Goal: Task Accomplishment & Management: Manage account settings

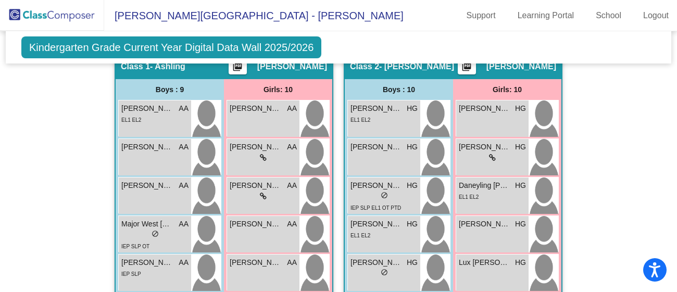
scroll to position [273, 0]
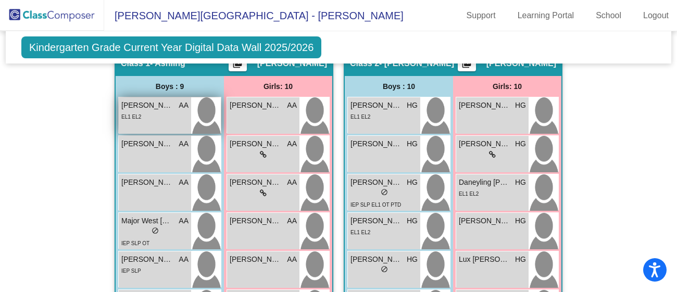
click at [136, 111] on div "EL1 EL2" at bounding box center [131, 116] width 20 height 11
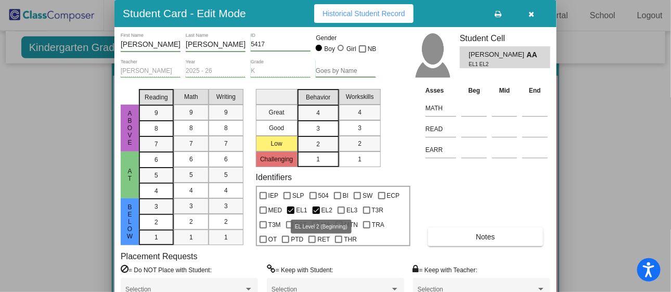
click at [315, 207] on div at bounding box center [316, 210] width 7 height 7
click at [316, 214] on input "EL2" at bounding box center [316, 214] width 1 height 1
checkbox input "false"
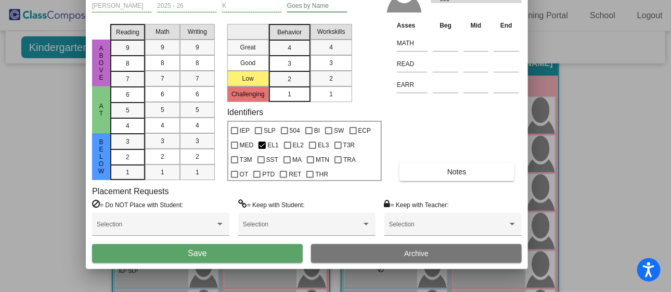
drag, startPoint x: 282, startPoint y: 4, endPoint x: 253, endPoint y: -61, distance: 71.5
click at [253, 0] on html "Accessibility Screen-Reader Guide, Feedback, and Issue Reporting | New window […" at bounding box center [335, 146] width 671 height 292
click at [213, 254] on button "Save" at bounding box center [197, 253] width 211 height 19
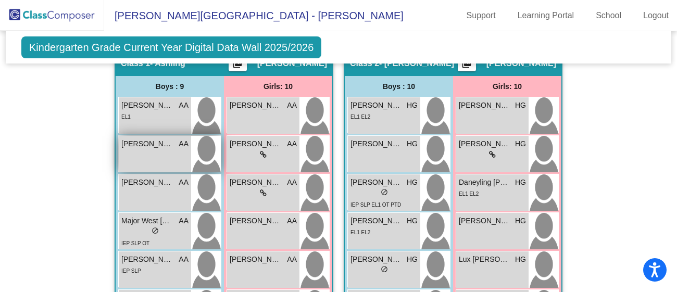
click at [156, 162] on div "[PERSON_NAME] AA lock do_not_disturb_alt" at bounding box center [155, 154] width 72 height 36
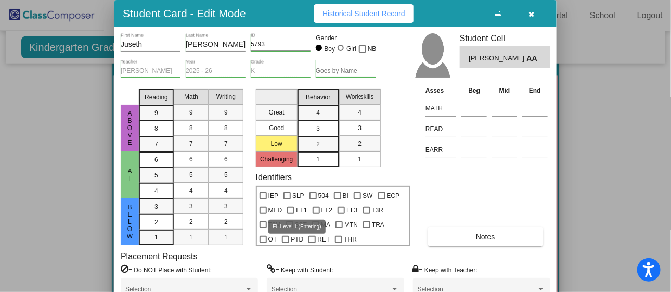
click at [289, 210] on div at bounding box center [290, 210] width 7 height 7
click at [290, 214] on input "EL1" at bounding box center [290, 214] width 1 height 1
checkbox input "true"
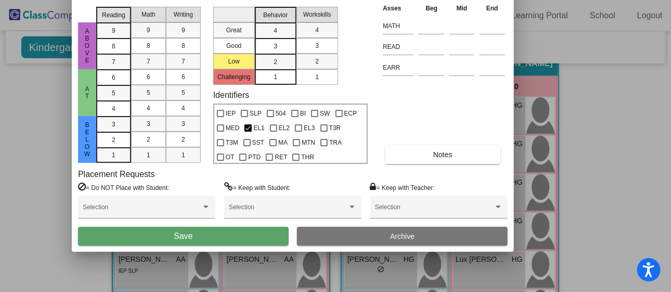
drag, startPoint x: 262, startPoint y: 19, endPoint x: 220, endPoint y: -63, distance: 92.6
click at [220, 0] on html "Accessibility Screen-Reader Guide, Feedback, and Issue Reporting | New window […" at bounding box center [335, 146] width 671 height 292
click at [168, 234] on button "Save" at bounding box center [183, 236] width 211 height 19
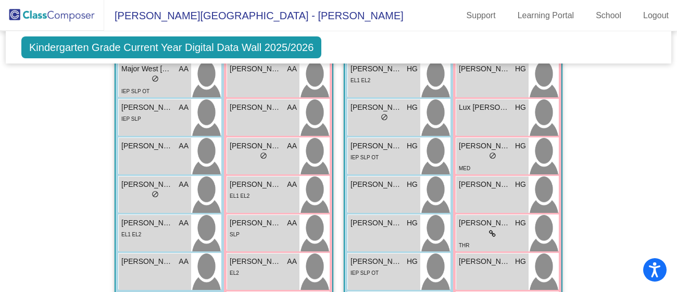
scroll to position [430, 0]
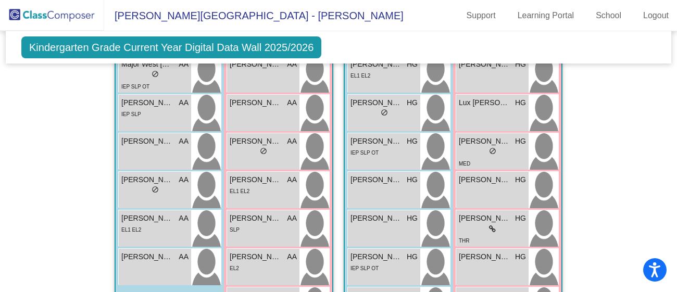
click at [168, 234] on div "[PERSON_NAME] [PERSON_NAME] lock do_not_disturb_alt EL1 EL2" at bounding box center [155, 228] width 72 height 36
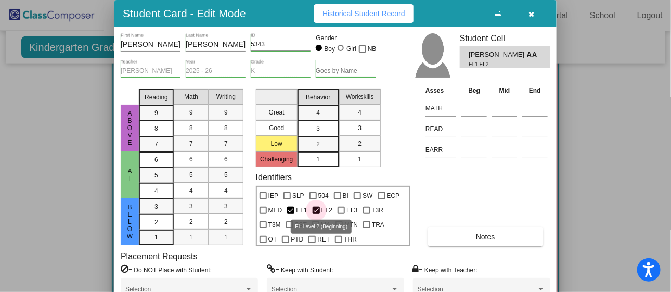
click at [314, 208] on div at bounding box center [316, 210] width 7 height 7
click at [316, 214] on input "EL2" at bounding box center [316, 214] width 1 height 1
checkbox input "false"
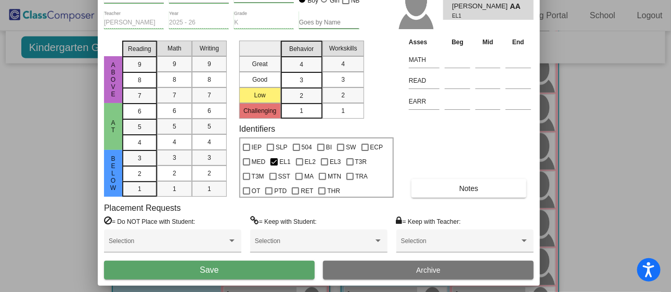
drag, startPoint x: 288, startPoint y: 15, endPoint x: 270, endPoint y: -35, distance: 53.2
click at [270, 0] on html "Accessibility Screen-Reader Guide, Feedback, and Issue Reporting | New window […" at bounding box center [335, 146] width 671 height 292
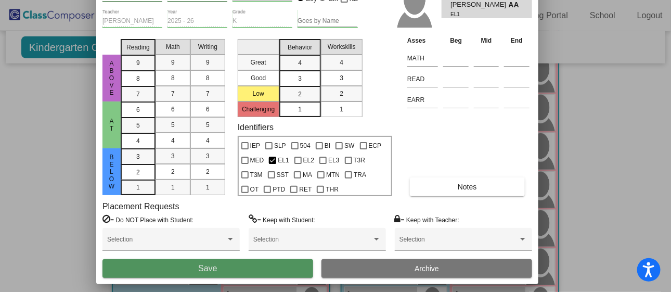
click at [199, 269] on span "Save" at bounding box center [207, 268] width 19 height 9
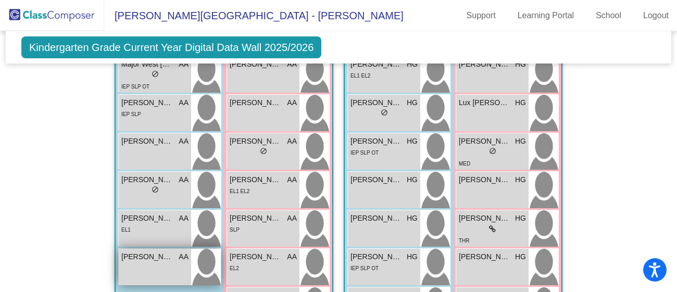
click at [155, 266] on div "[PERSON_NAME] [PERSON_NAME] lock do_not_disturb_alt" at bounding box center [155, 267] width 72 height 36
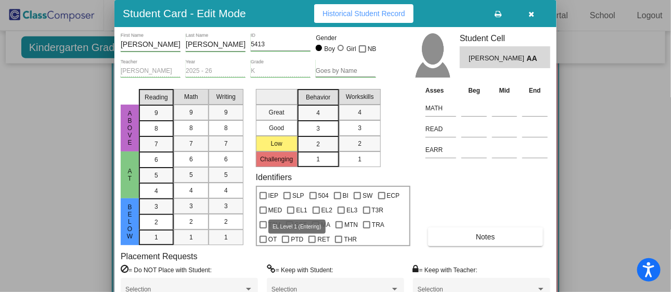
click at [291, 210] on div at bounding box center [290, 210] width 7 height 7
click at [291, 214] on input "EL1" at bounding box center [290, 214] width 1 height 1
checkbox input "true"
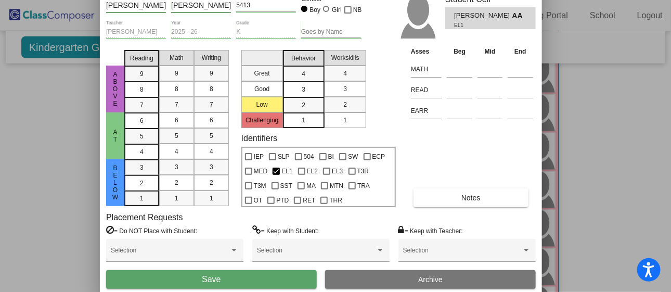
drag, startPoint x: 279, startPoint y: 9, endPoint x: 264, endPoint y: -31, distance: 42.1
click at [264, 0] on html "Accessibility Screen-Reader Guide, Feedback, and Issue Reporting | New window […" at bounding box center [335, 146] width 671 height 292
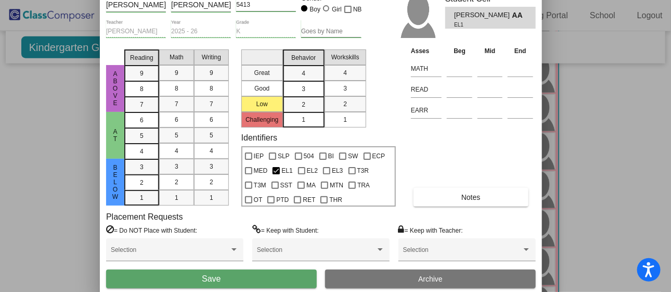
click at [226, 276] on button "Save" at bounding box center [211, 279] width 211 height 19
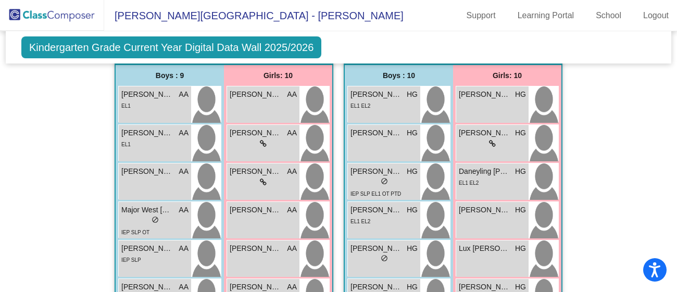
scroll to position [289, 0]
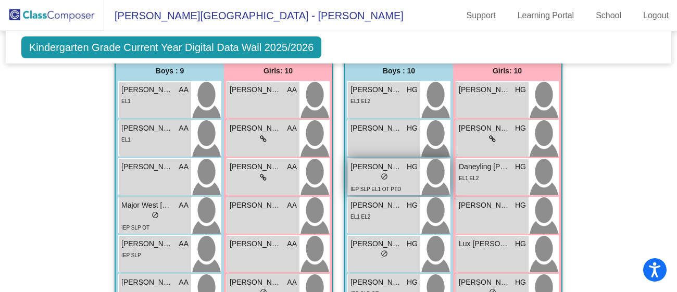
click at [390, 178] on div "lock do_not_disturb_alt" at bounding box center [383, 177] width 67 height 11
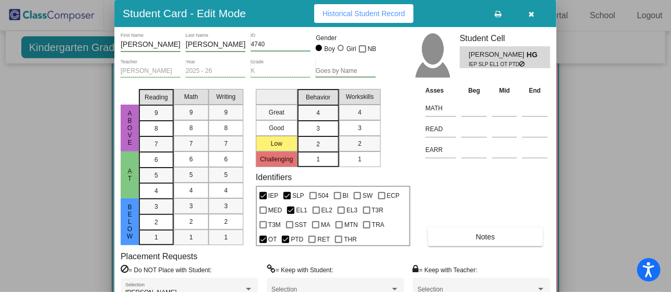
click at [570, 199] on div at bounding box center [335, 146] width 671 height 292
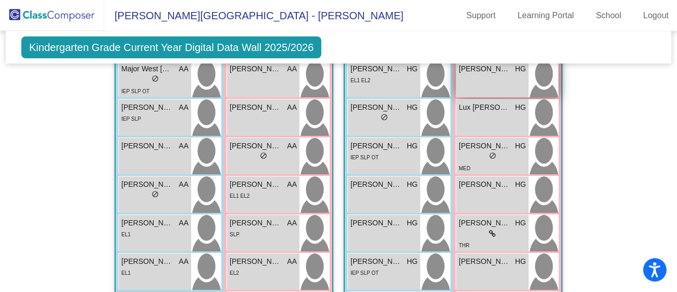
scroll to position [428, 0]
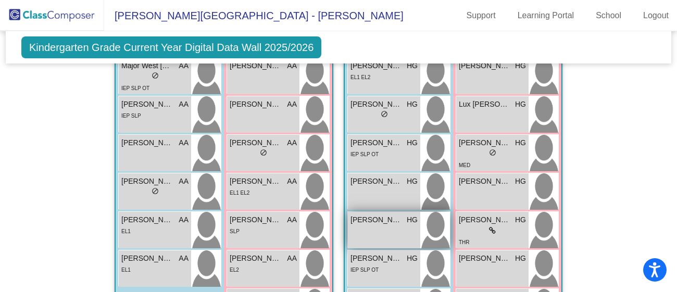
click at [386, 232] on div "[PERSON_NAME] [PERSON_NAME] lock do_not_disturb_alt" at bounding box center [384, 230] width 72 height 36
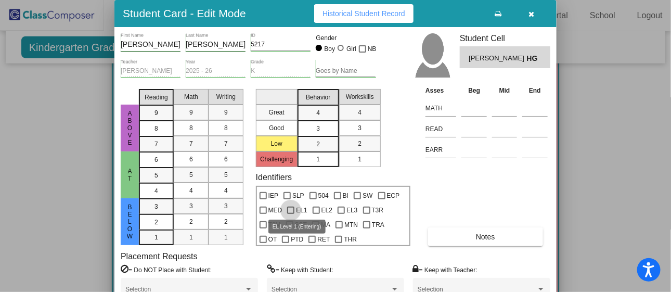
click at [291, 210] on div at bounding box center [290, 210] width 7 height 7
click at [291, 214] on input "EL1" at bounding box center [290, 214] width 1 height 1
checkbox input "true"
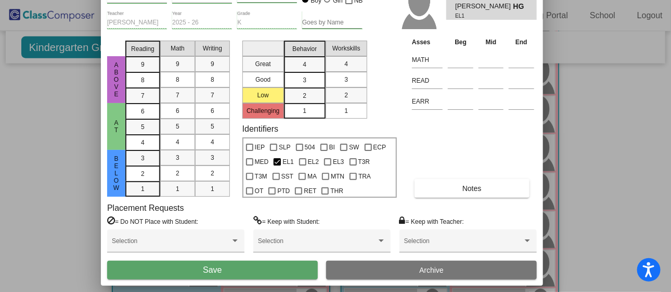
drag, startPoint x: 284, startPoint y: 8, endPoint x: 270, endPoint y: -41, distance: 50.3
click at [270, 0] on html "Accessibility Screen-Reader Guide, Feedback, and Issue Reporting | New window […" at bounding box center [335, 146] width 671 height 292
click at [265, 269] on button "Save" at bounding box center [212, 270] width 211 height 19
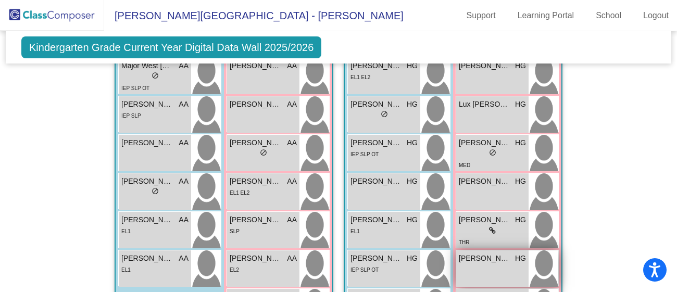
click at [466, 271] on div "[PERSON_NAME] [PERSON_NAME] lock do_not_disturb_alt" at bounding box center [492, 268] width 72 height 36
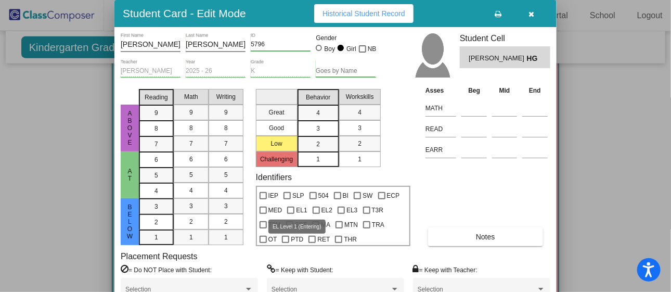
click at [292, 208] on div at bounding box center [290, 210] width 7 height 7
click at [291, 214] on input "EL1" at bounding box center [290, 214] width 1 height 1
checkbox input "true"
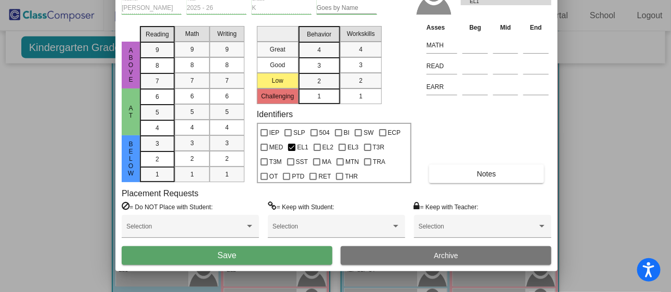
drag, startPoint x: 262, startPoint y: 14, endPoint x: 263, endPoint y: -49, distance: 63.0
click at [263, 0] on html "Accessibility Screen-Reader Guide, Feedback, and Issue Reporting | New window […" at bounding box center [335, 146] width 671 height 292
click at [236, 253] on span "Save" at bounding box center [227, 255] width 19 height 9
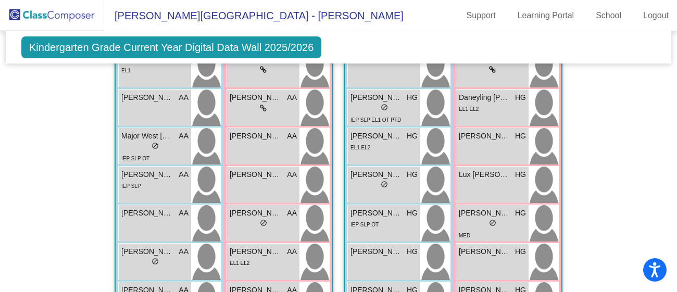
scroll to position [354, 0]
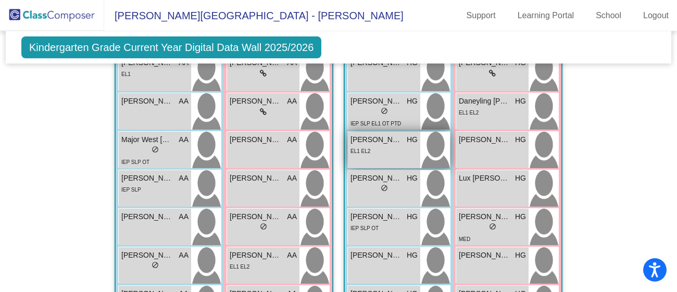
click at [362, 148] on span "EL1 EL2" at bounding box center [360, 151] width 20 height 6
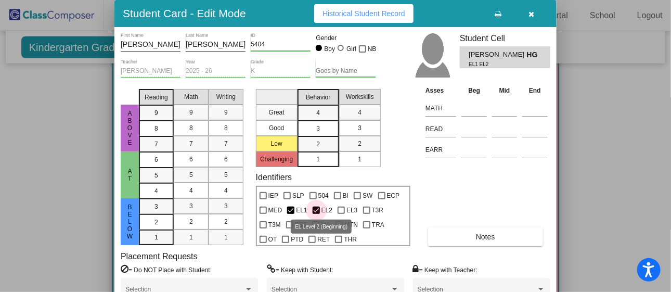
click at [315, 208] on div at bounding box center [316, 210] width 7 height 7
click at [316, 214] on input "EL2" at bounding box center [316, 214] width 1 height 1
checkbox input "false"
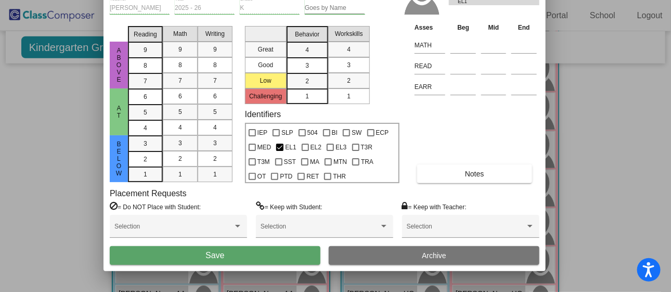
drag, startPoint x: 272, startPoint y: 16, endPoint x: 261, endPoint y: -47, distance: 63.9
click at [261, 0] on html "Accessibility Screen-Reader Guide, Feedback, and Issue Reporting | New window […" at bounding box center [335, 146] width 671 height 292
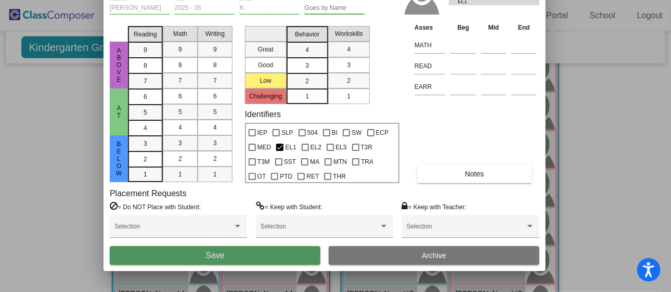
click at [229, 257] on button "Save" at bounding box center [215, 255] width 211 height 19
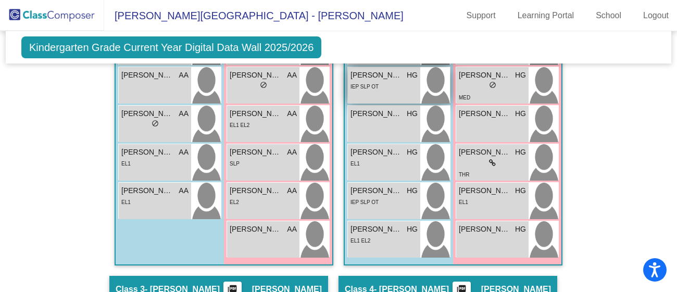
scroll to position [497, 0]
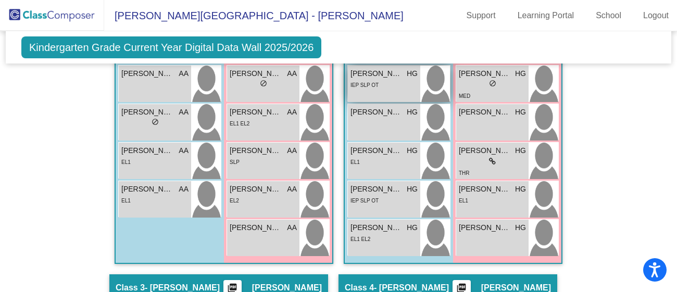
click at [375, 231] on span "[PERSON_NAME]" at bounding box center [376, 227] width 52 height 11
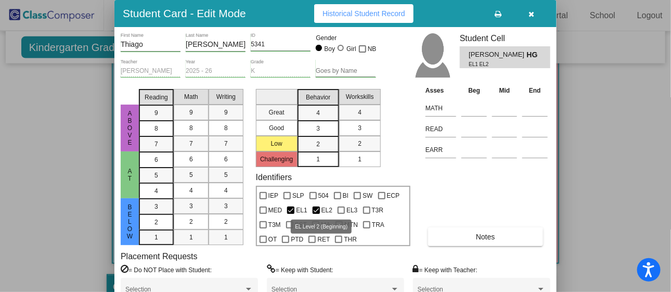
click at [315, 209] on div at bounding box center [316, 210] width 7 height 7
click at [316, 214] on input "EL2" at bounding box center [316, 214] width 1 height 1
checkbox input "false"
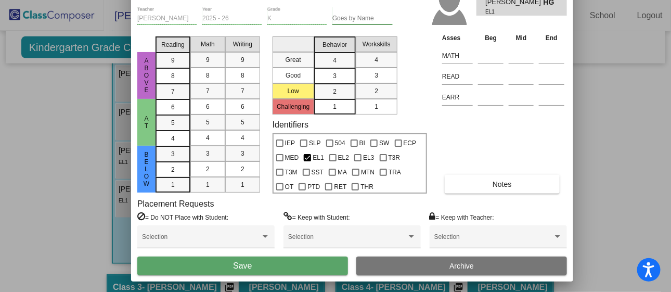
drag, startPoint x: 273, startPoint y: 11, endPoint x: 289, endPoint y: -41, distance: 55.1
click at [289, 0] on html "Accessibility Screen-Reader Guide, Feedback, and Issue Reporting | New window […" at bounding box center [335, 146] width 671 height 292
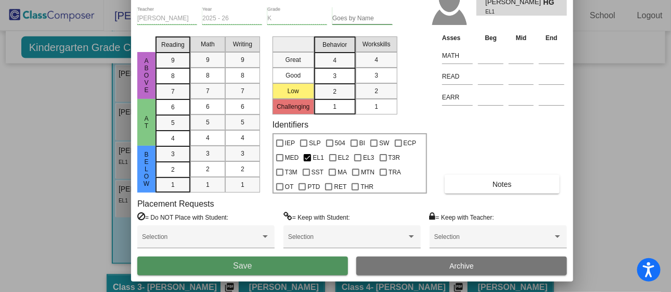
click at [252, 267] on button "Save" at bounding box center [242, 266] width 211 height 19
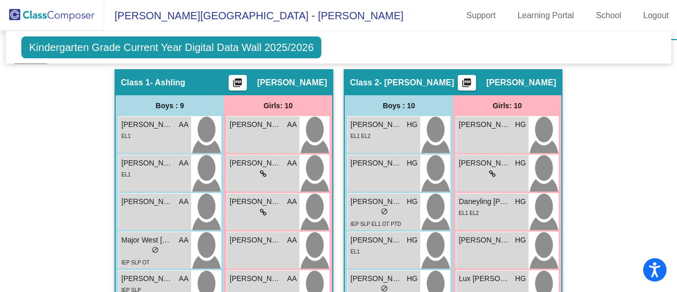
scroll to position [256, 0]
